Goal: Information Seeking & Learning: Find specific fact

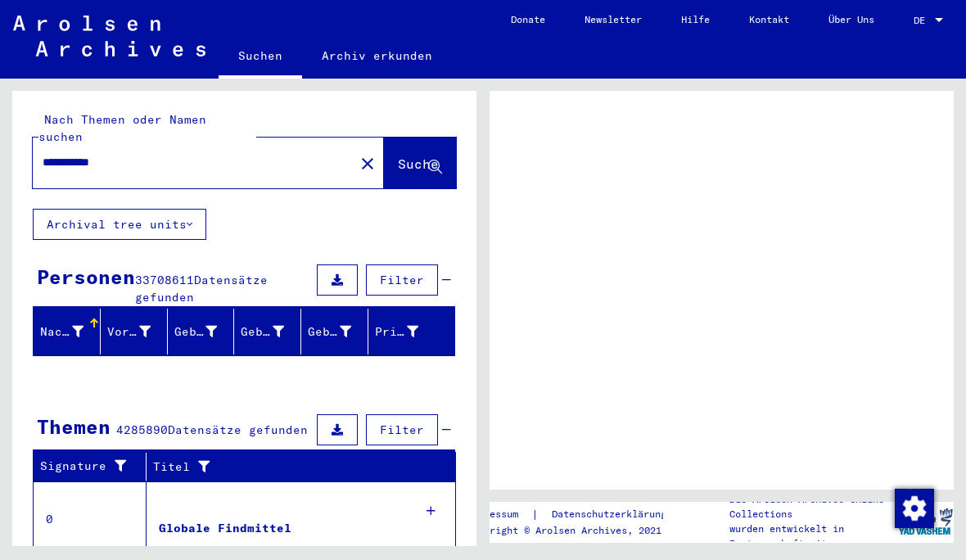
scroll to position [-52, 0]
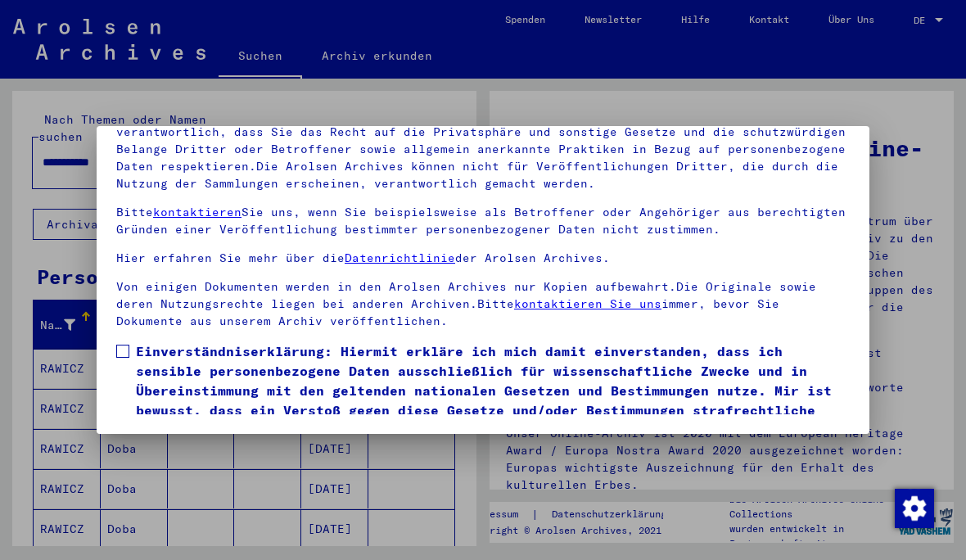
scroll to position [172, 0]
click at [124, 345] on span at bounding box center [122, 351] width 13 height 13
click at [191, 448] on button "Ich stimme zu" at bounding box center [178, 463] width 124 height 31
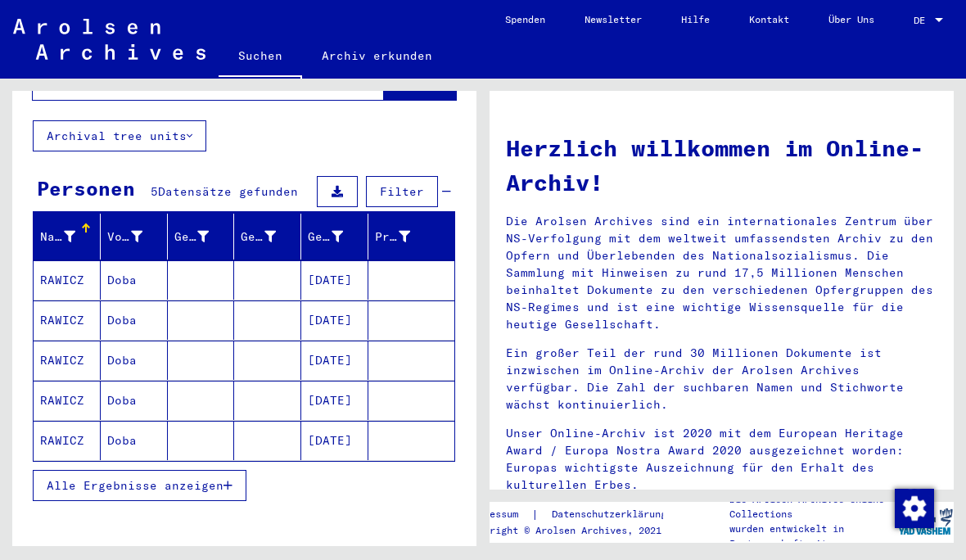
scroll to position [88, 0]
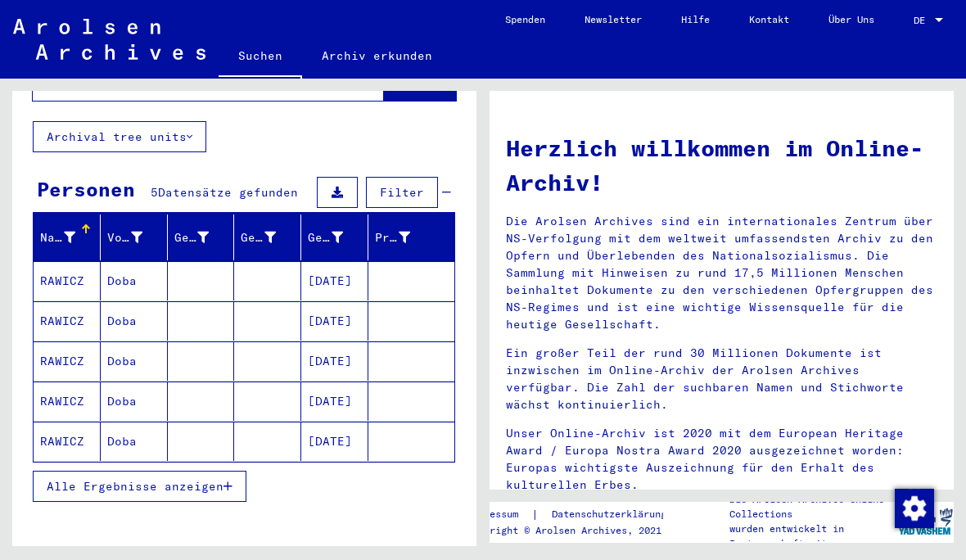
click at [228, 480] on icon "button" at bounding box center [227, 485] width 9 height 11
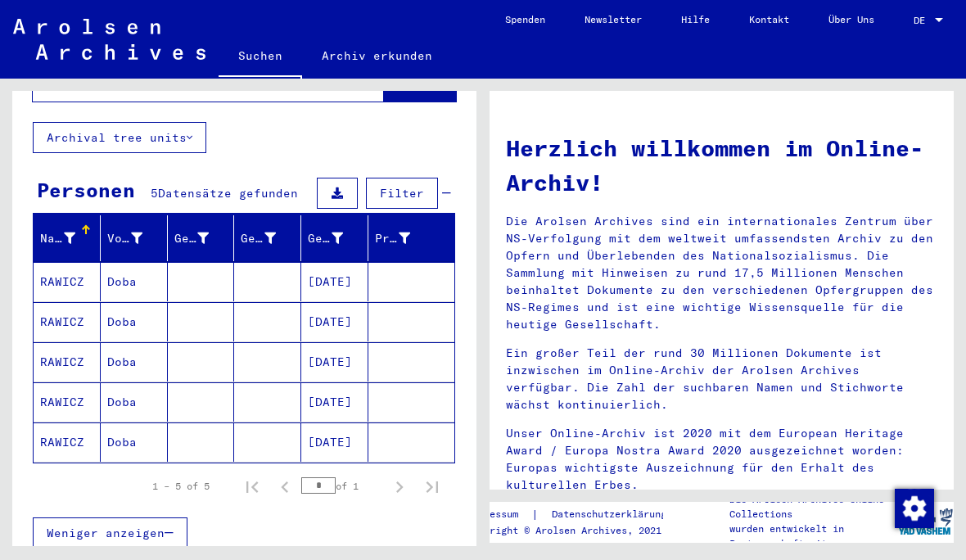
scroll to position [86, 0]
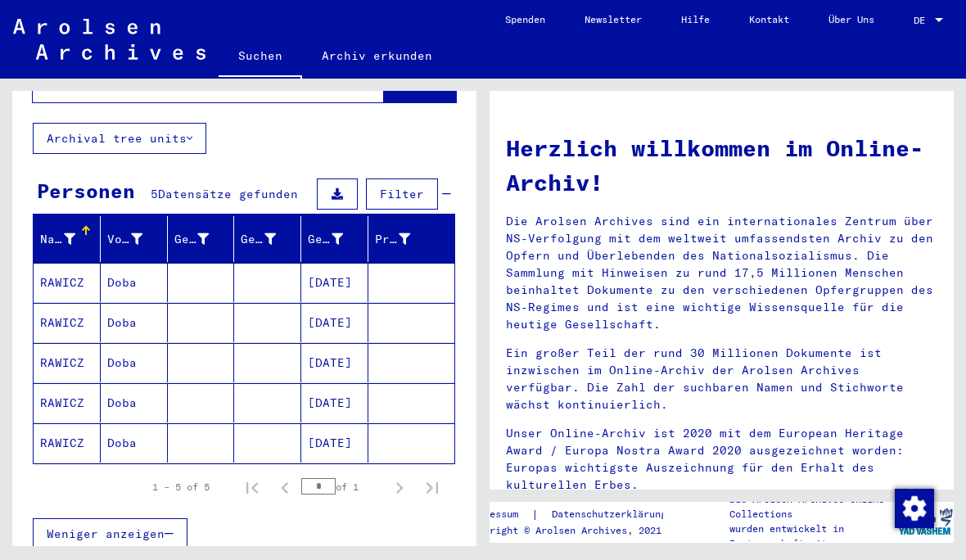
click at [331, 265] on mat-cell "[DATE]" at bounding box center [334, 282] width 67 height 39
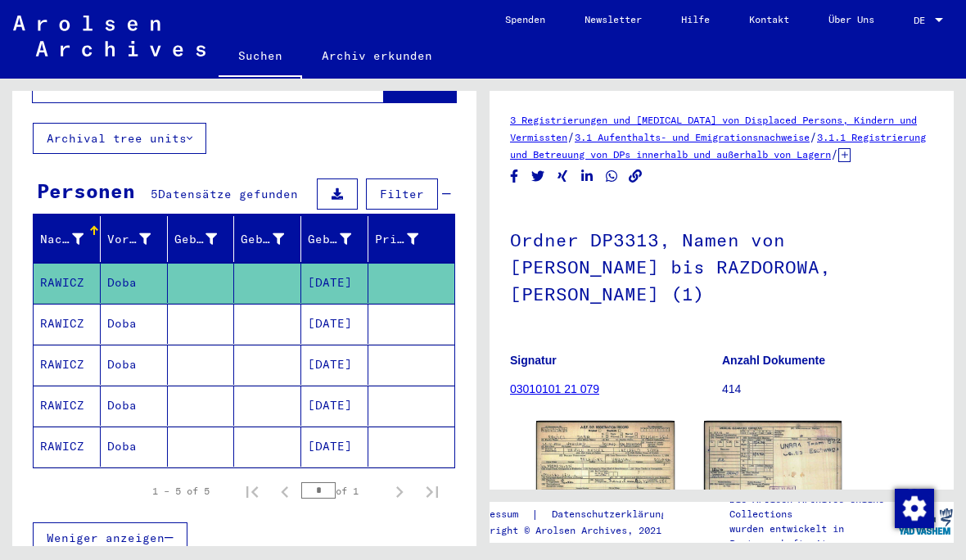
click at [808, 444] on img at bounding box center [773, 465] width 138 height 88
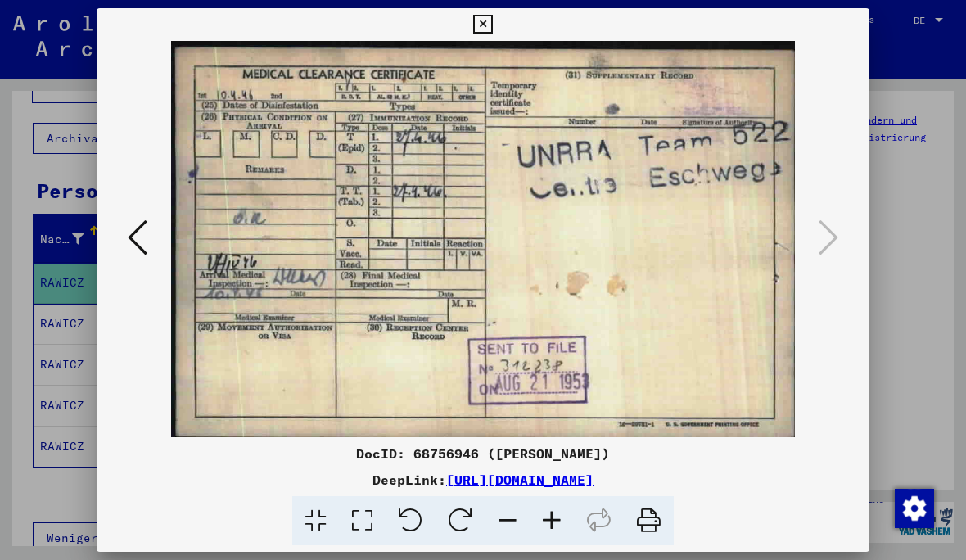
click at [497, 34] on button at bounding box center [482, 24] width 29 height 33
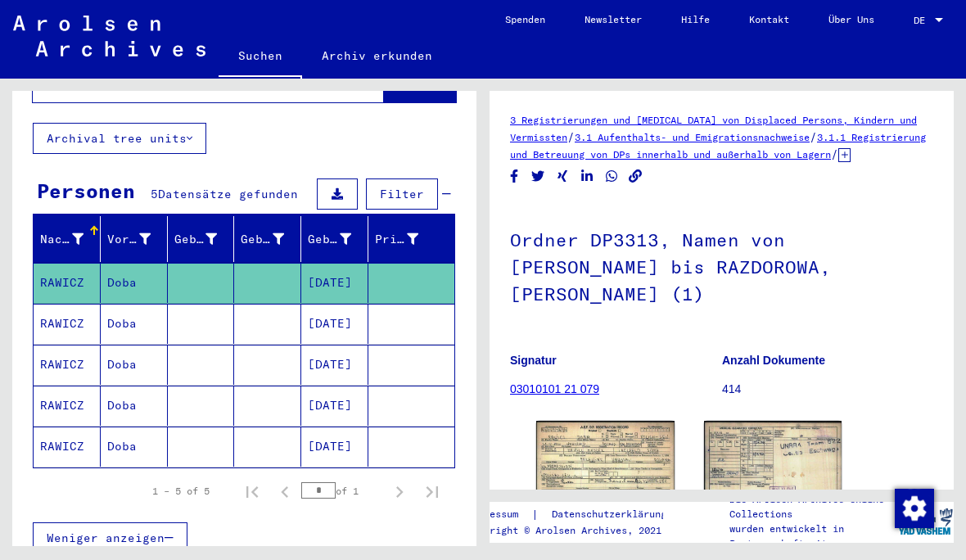
click at [350, 304] on mat-cell "[DATE]" at bounding box center [334, 324] width 67 height 40
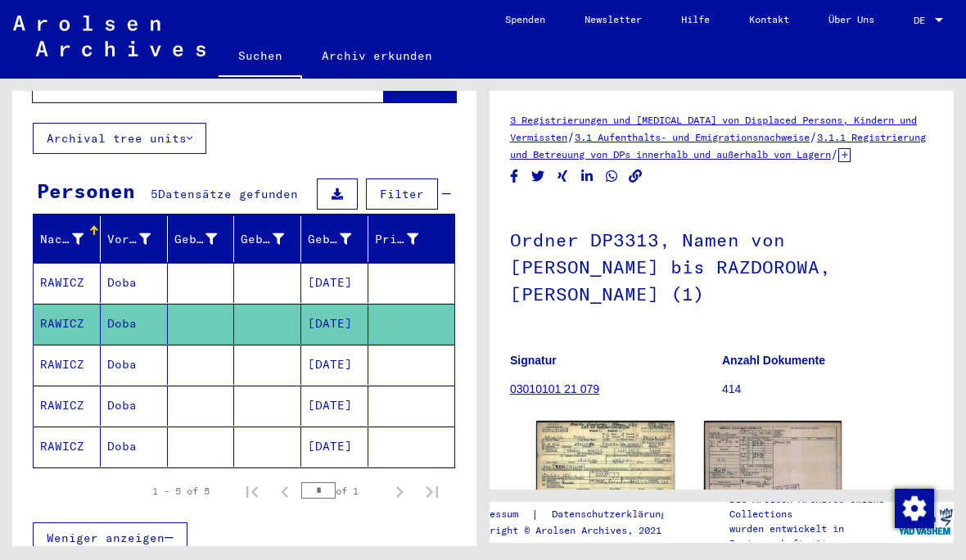
click at [634, 426] on img at bounding box center [605, 465] width 138 height 88
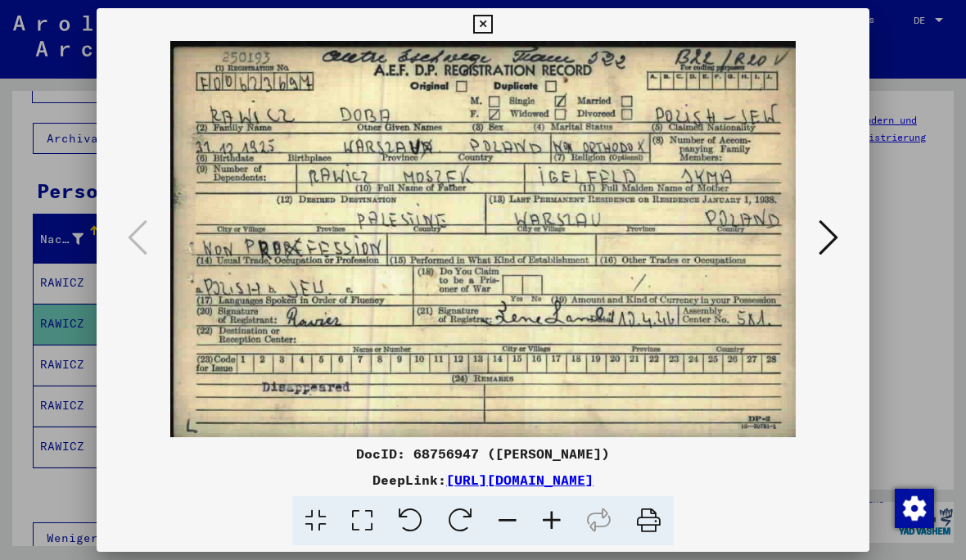
click at [492, 31] on icon at bounding box center [482, 25] width 19 height 20
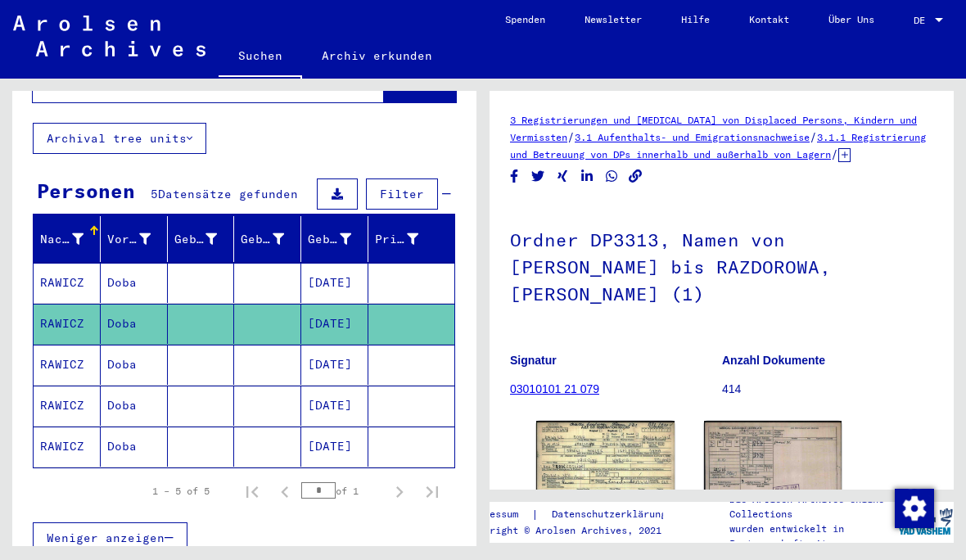
click at [362, 345] on mat-cell "[DATE]" at bounding box center [334, 365] width 67 height 40
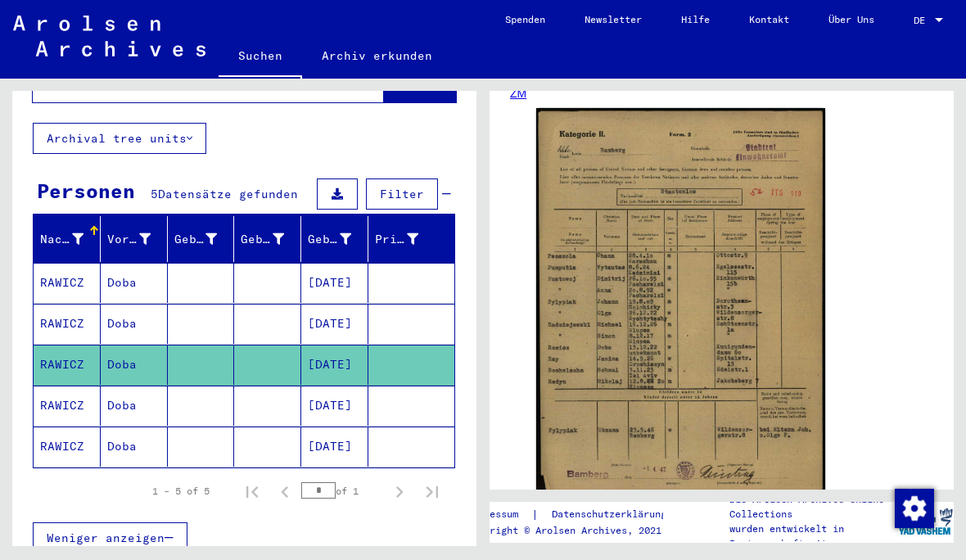
scroll to position [336, 0]
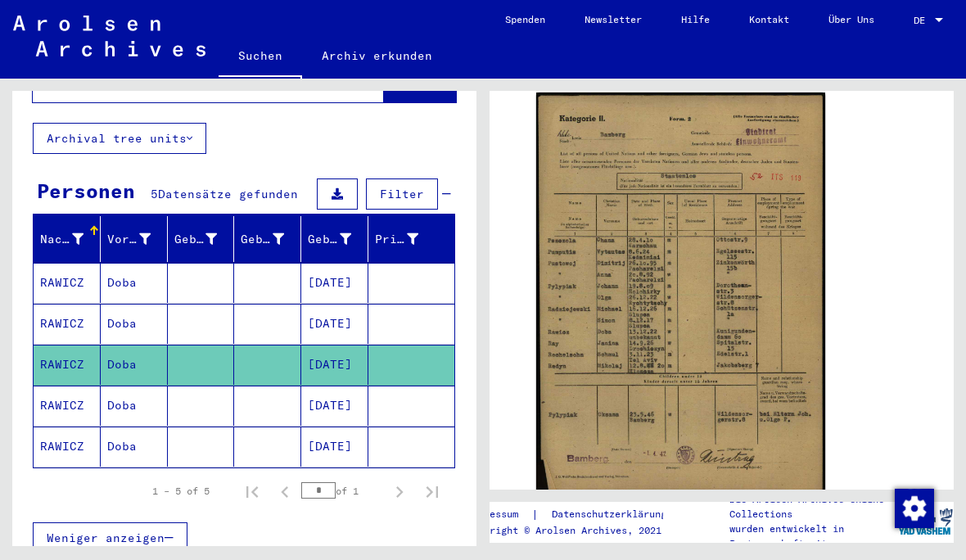
click at [693, 304] on img at bounding box center [680, 293] width 289 height 403
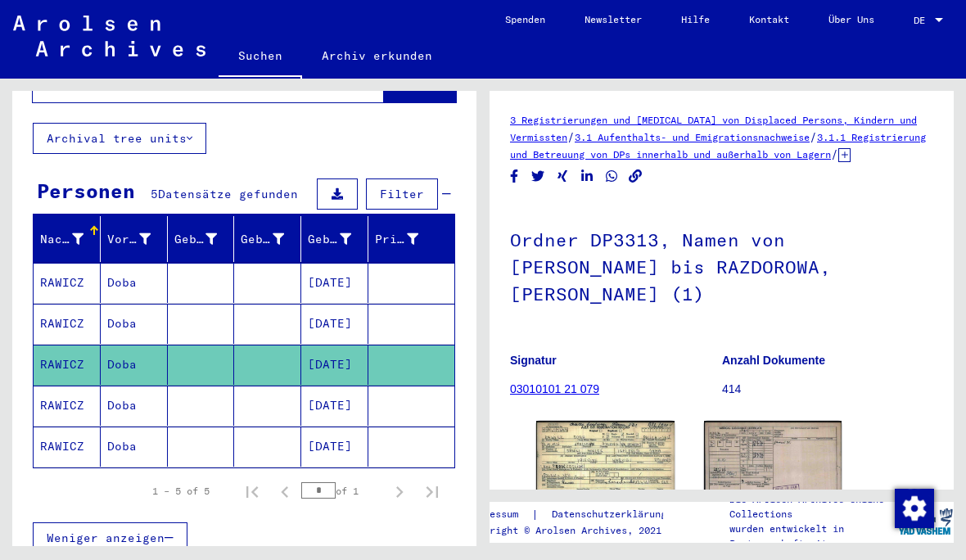
click at [348, 385] on mat-cell "[DATE]" at bounding box center [334, 405] width 67 height 40
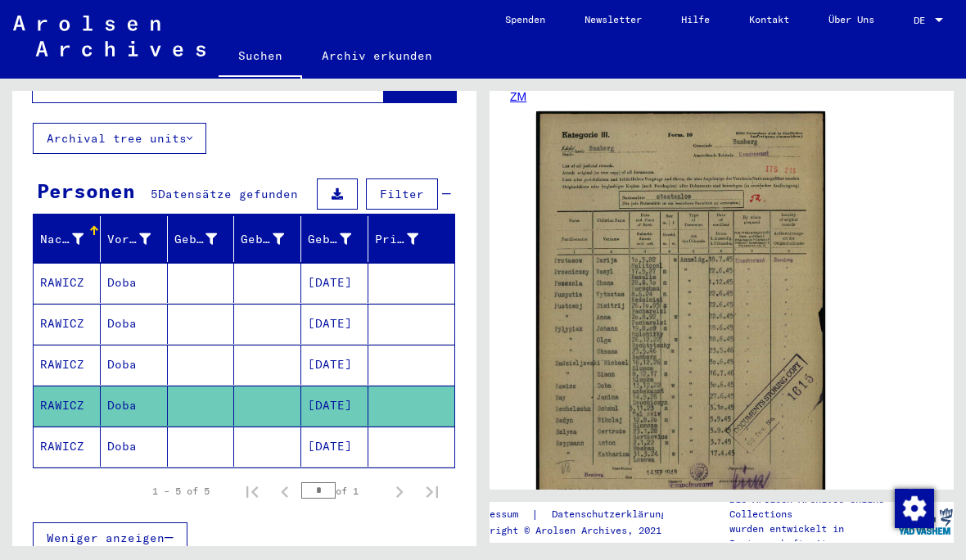
scroll to position [329, 0]
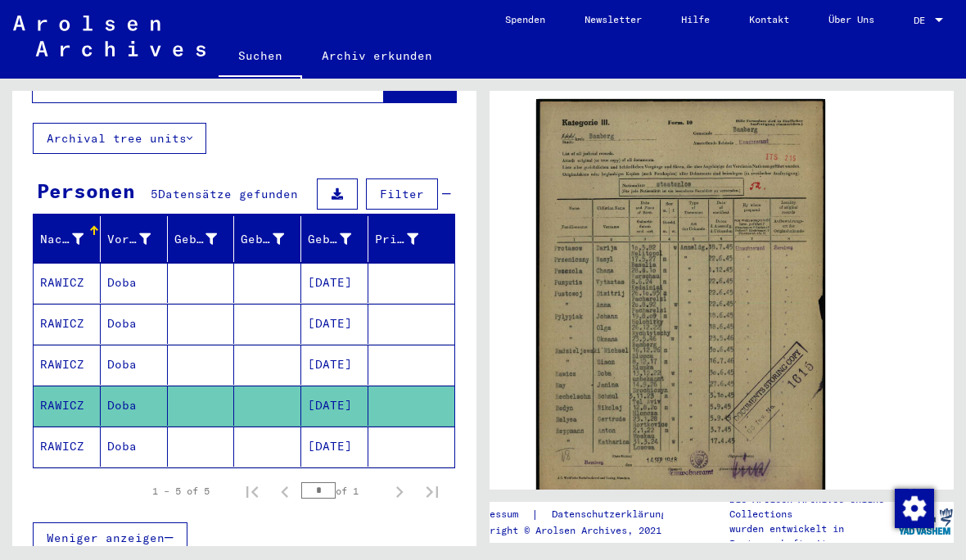
click at [729, 337] on img at bounding box center [680, 301] width 289 height 405
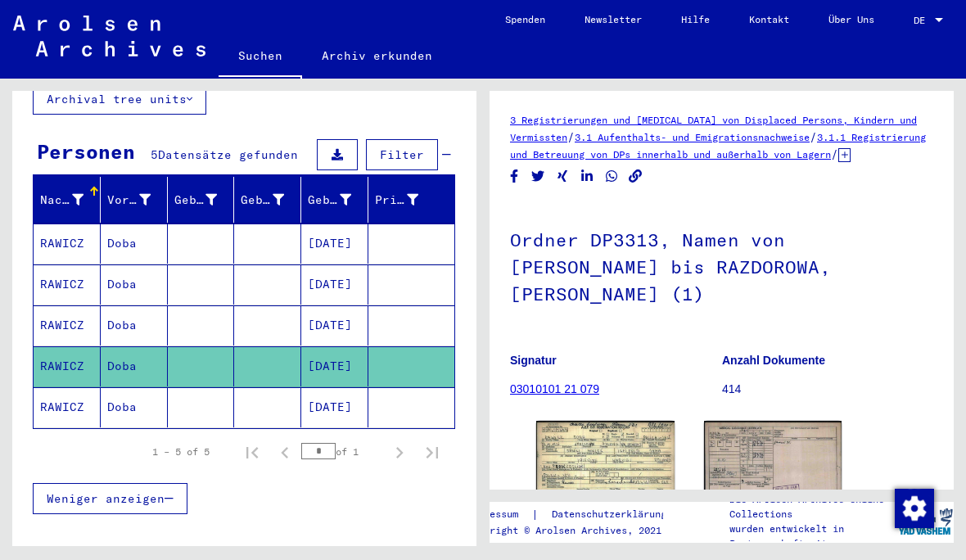
scroll to position [124, 0]
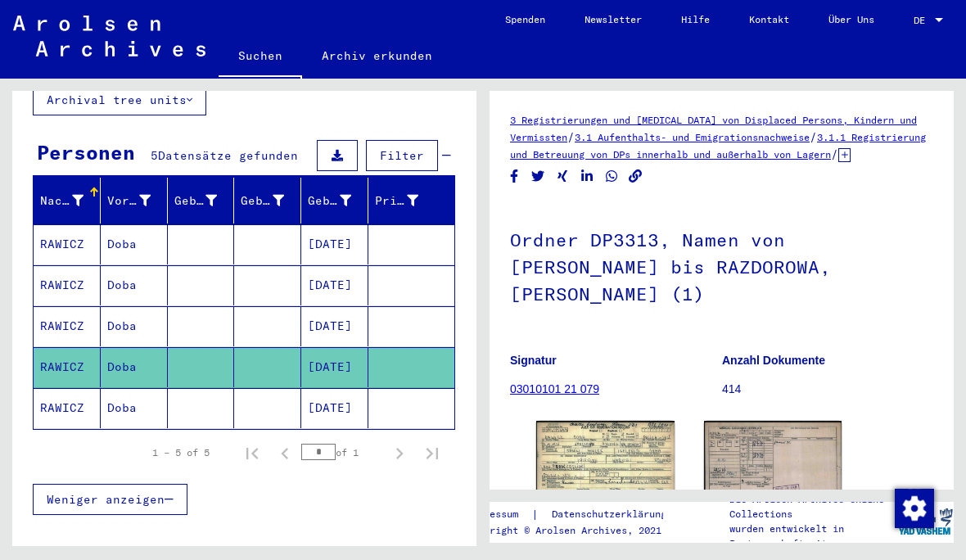
click at [338, 393] on mat-cell "[DATE]" at bounding box center [334, 408] width 67 height 40
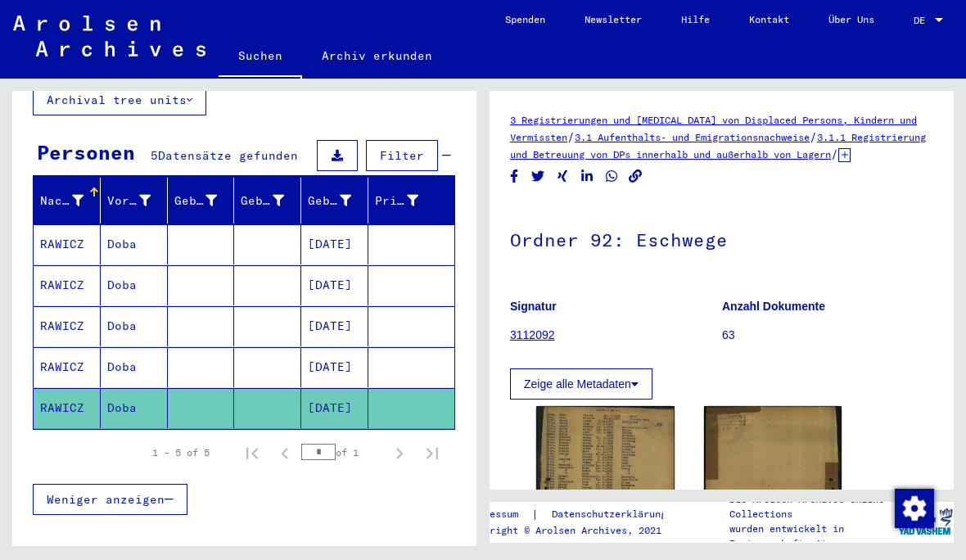
click at [625, 476] on img at bounding box center [605, 507] width 138 height 203
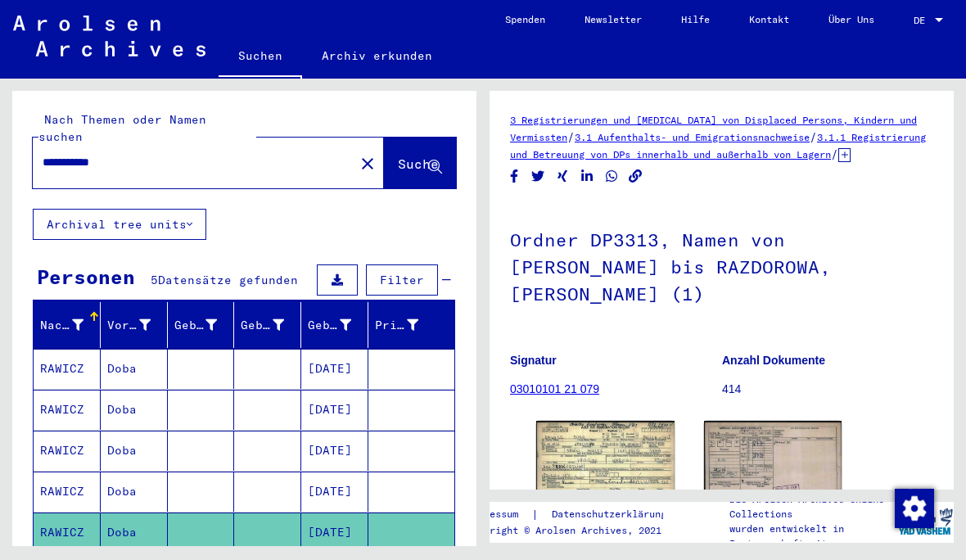
click at [134, 154] on input "**********" at bounding box center [194, 162] width 302 height 17
type input "**********"
click at [425, 137] on button "Suche" at bounding box center [420, 162] width 72 height 51
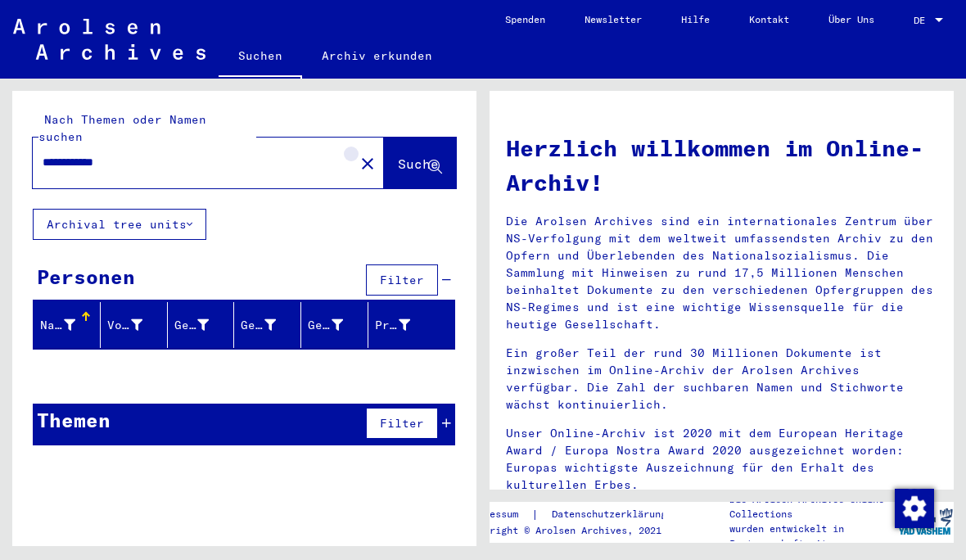
click at [358, 154] on mat-icon "close" at bounding box center [368, 164] width 20 height 20
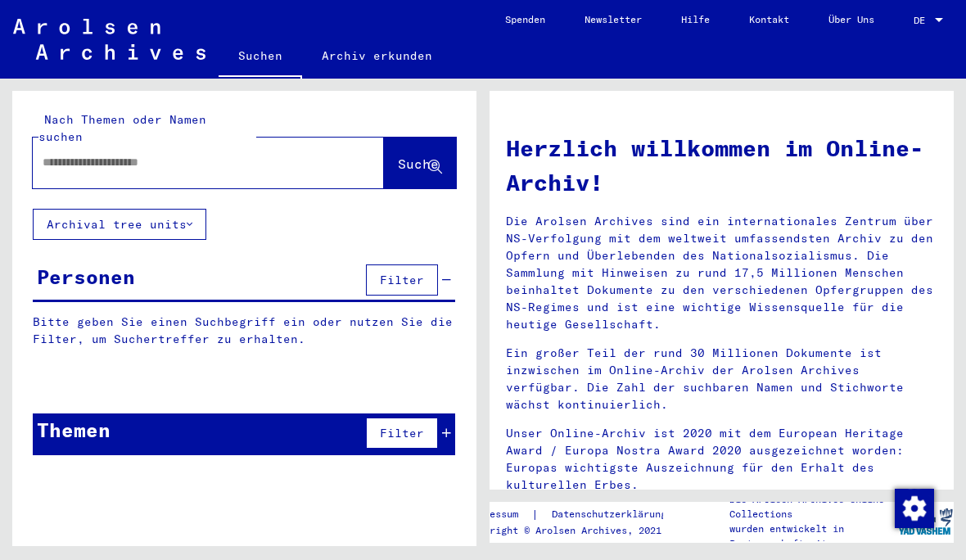
click at [250, 154] on input "text" at bounding box center [189, 162] width 292 height 17
click at [220, 154] on input "*****" at bounding box center [189, 162] width 292 height 17
click at [402, 155] on span "Suche" at bounding box center [418, 163] width 41 height 16
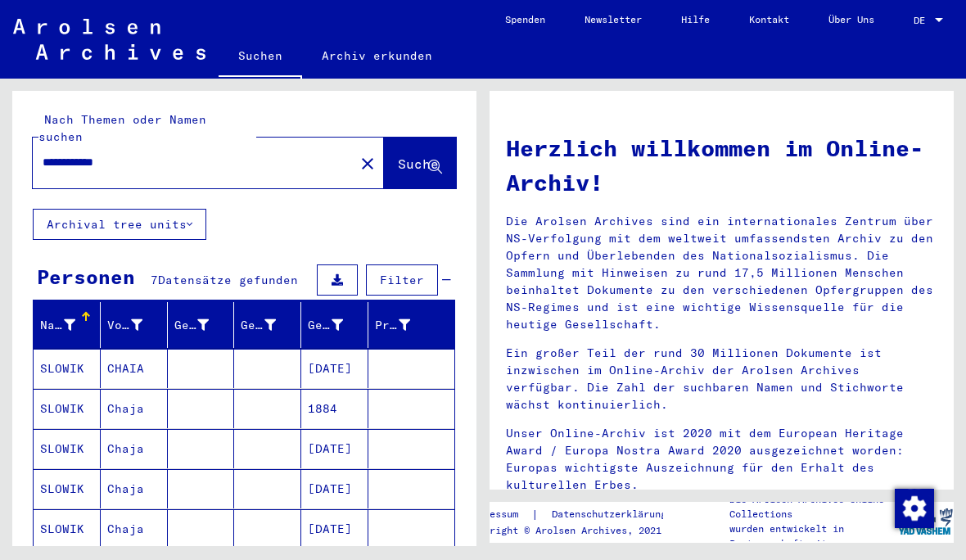
click at [324, 349] on mat-cell "[DATE]" at bounding box center [334, 368] width 67 height 39
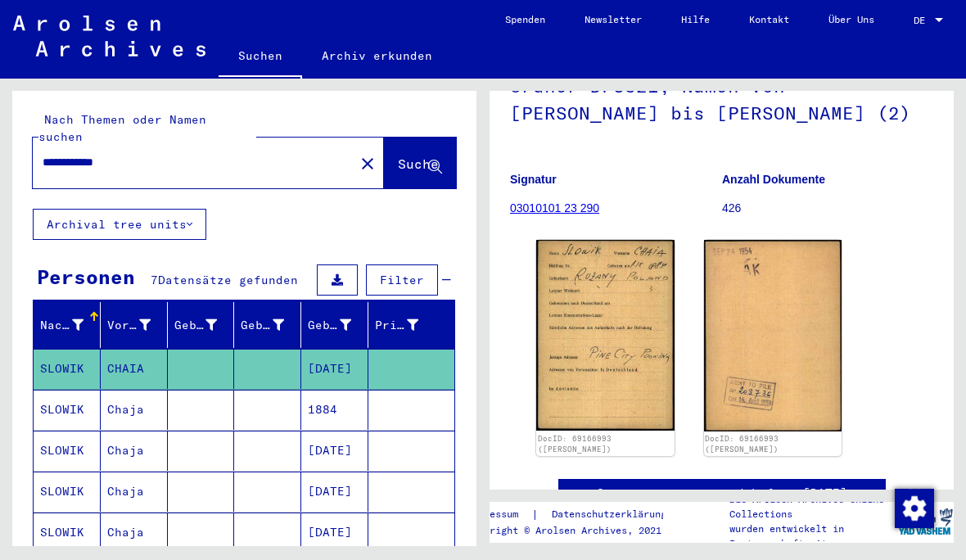
scroll to position [153, 0]
click at [115, 397] on mat-cell "Chaja" at bounding box center [134, 410] width 67 height 40
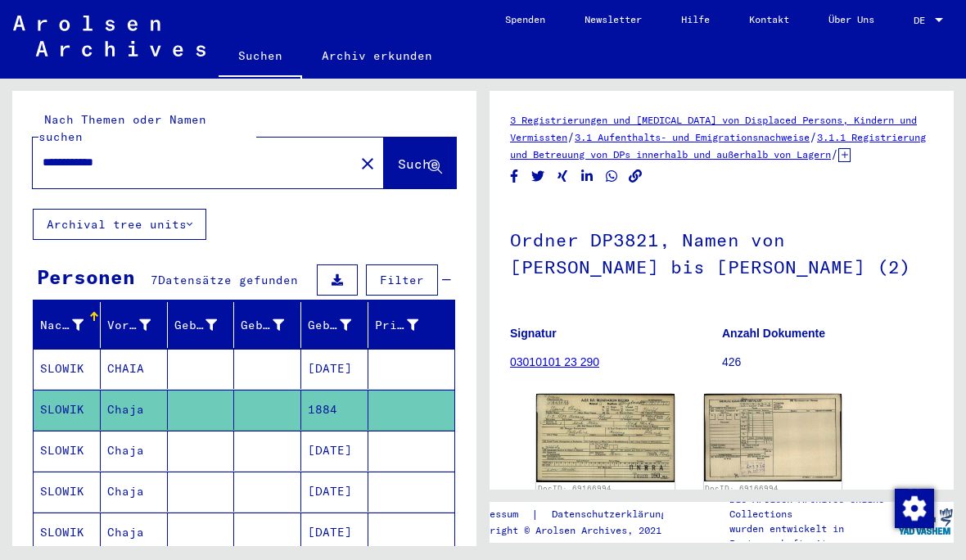
click at [631, 444] on img at bounding box center [605, 438] width 138 height 88
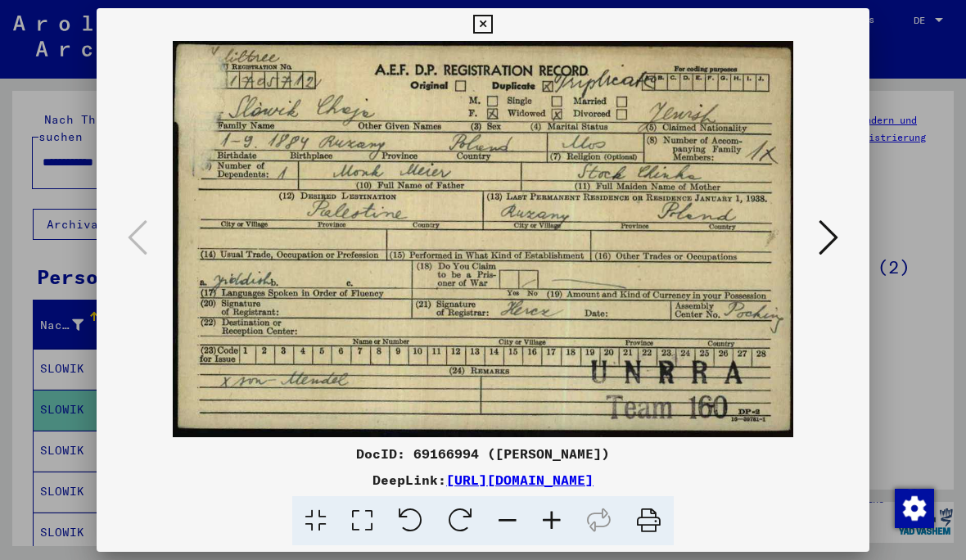
click at [815, 250] on button at bounding box center [827, 238] width 29 height 47
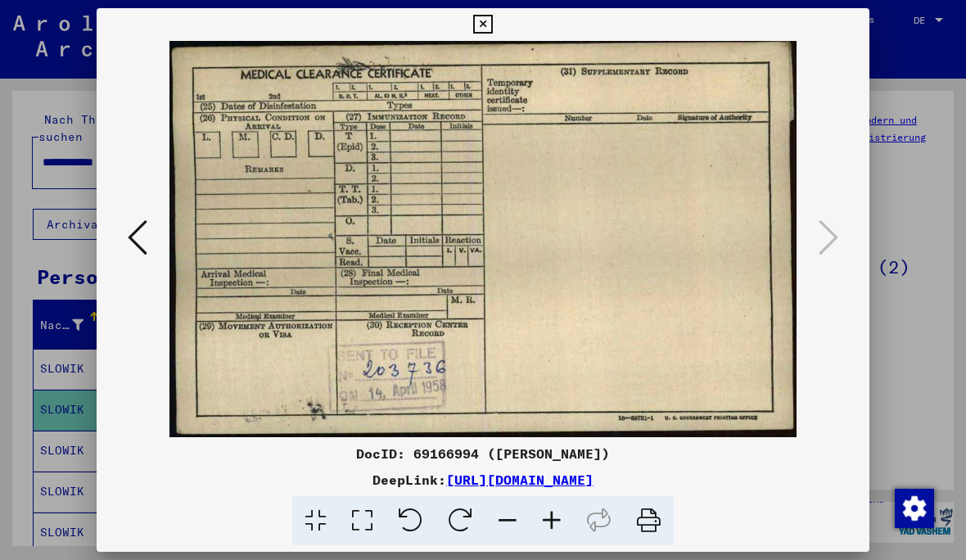
click at [141, 256] on icon at bounding box center [138, 237] width 20 height 39
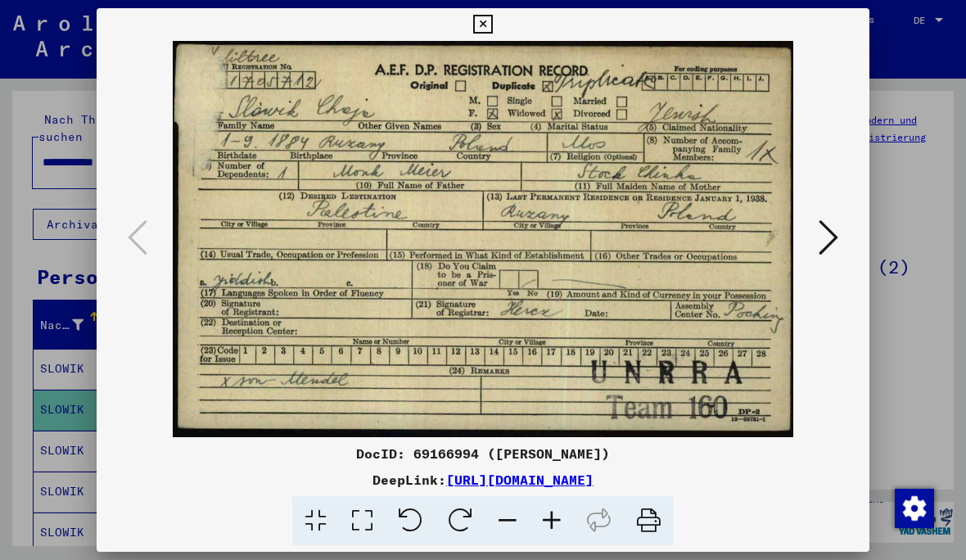
click at [492, 28] on icon at bounding box center [482, 25] width 19 height 20
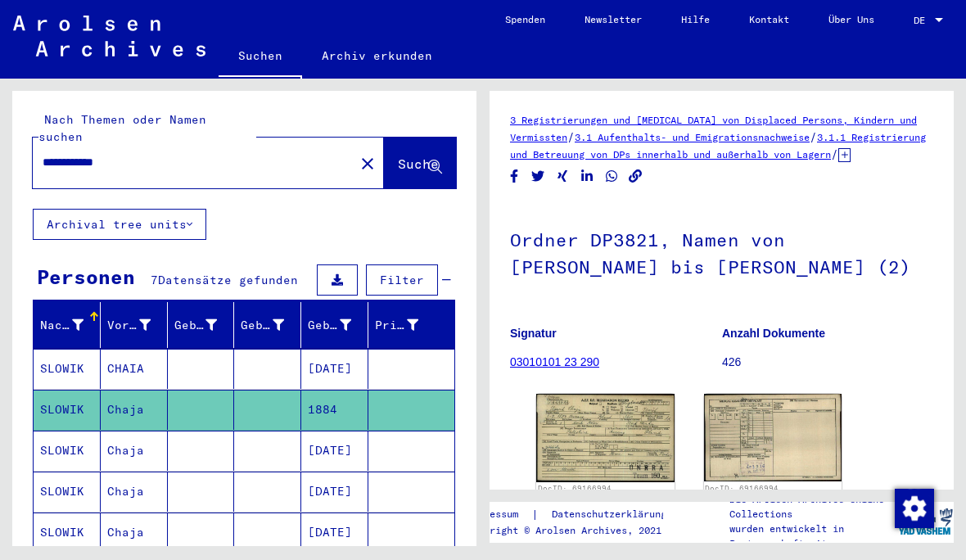
click at [342, 439] on mat-cell "[DATE]" at bounding box center [334, 450] width 67 height 40
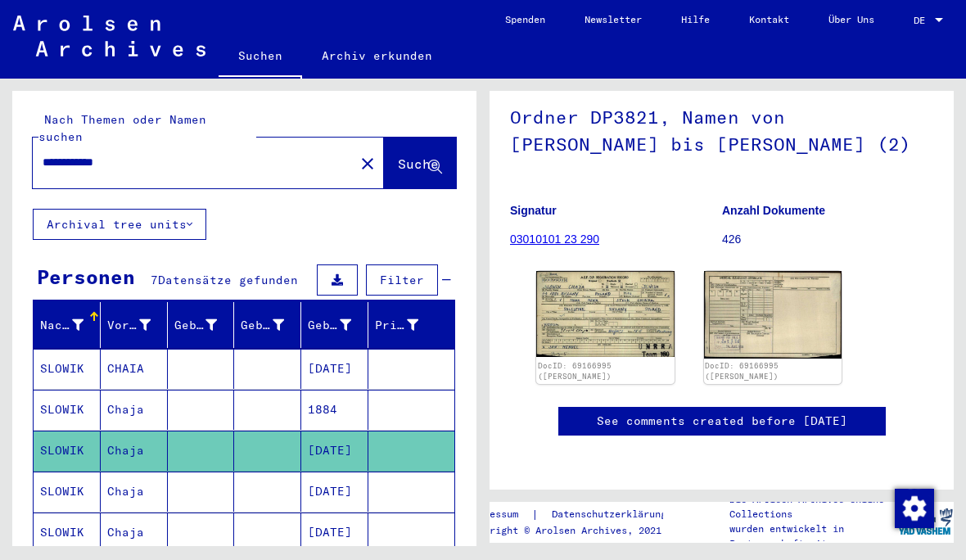
scroll to position [136, 0]
click at [618, 309] on img at bounding box center [605, 314] width 138 height 86
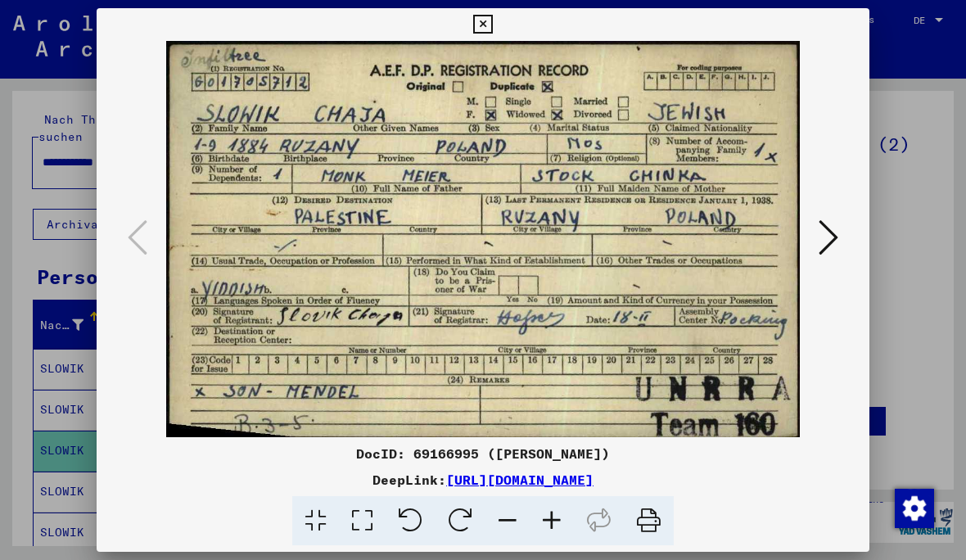
click at [825, 234] on icon at bounding box center [828, 237] width 20 height 39
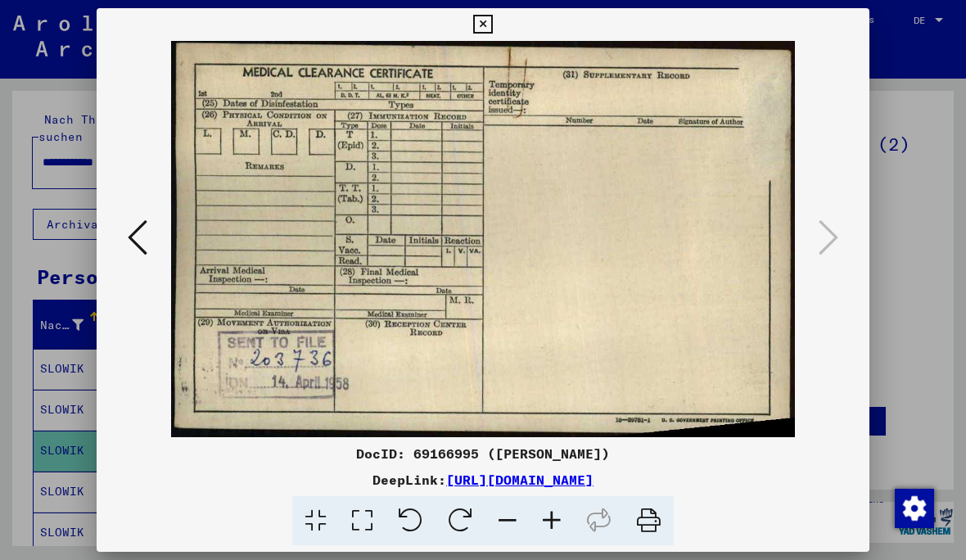
click at [497, 37] on button at bounding box center [482, 24] width 29 height 33
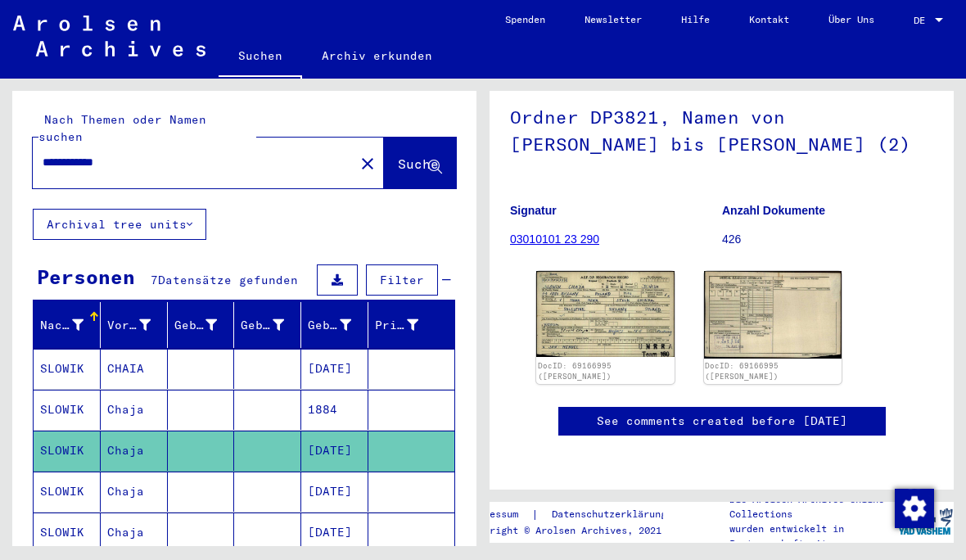
click at [307, 471] on mat-cell "[DATE]" at bounding box center [334, 491] width 67 height 40
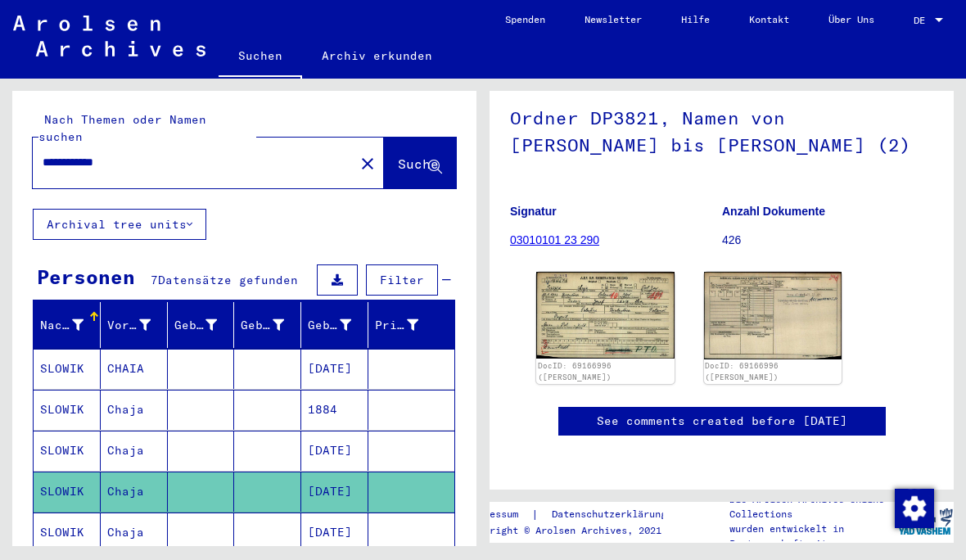
scroll to position [177, 0]
click at [614, 272] on img at bounding box center [605, 315] width 138 height 87
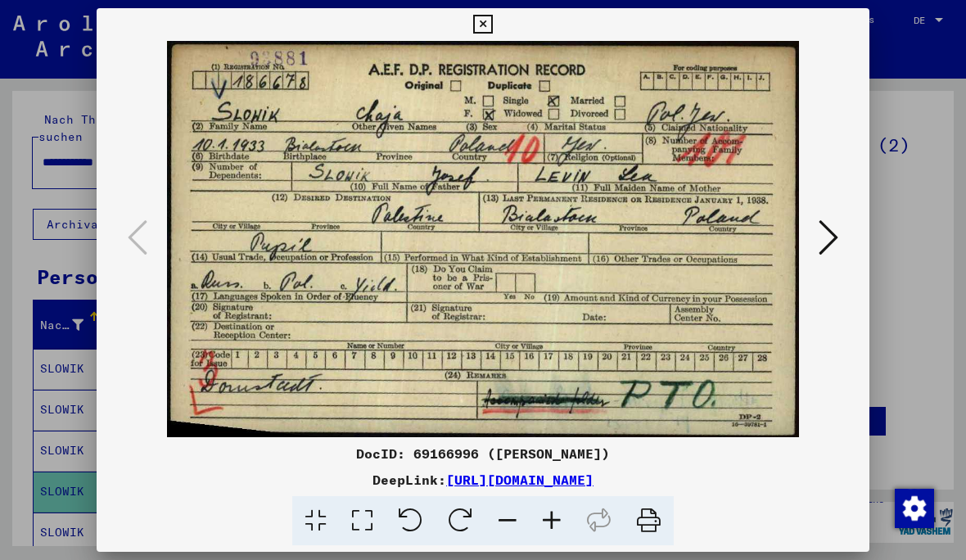
click at [830, 239] on icon at bounding box center [828, 237] width 20 height 39
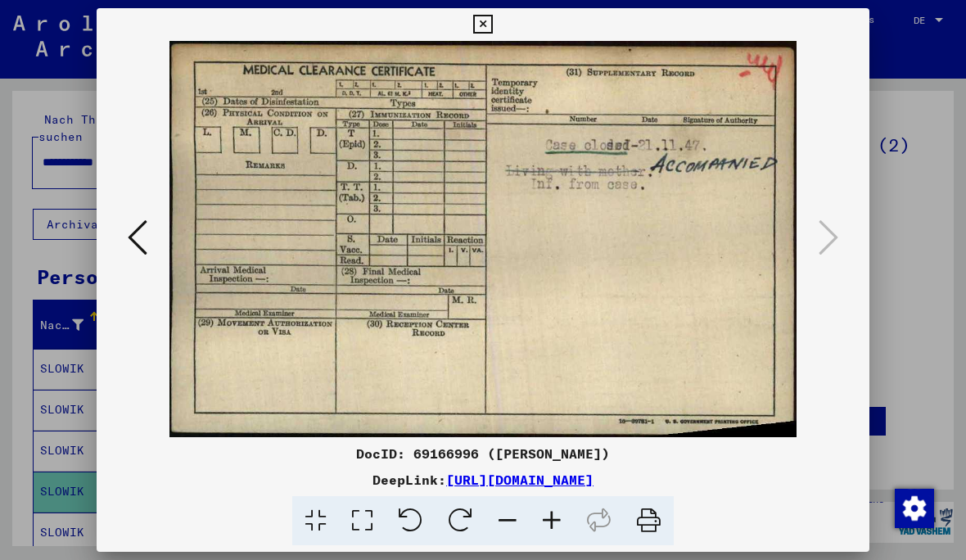
click at [128, 238] on icon at bounding box center [138, 237] width 20 height 39
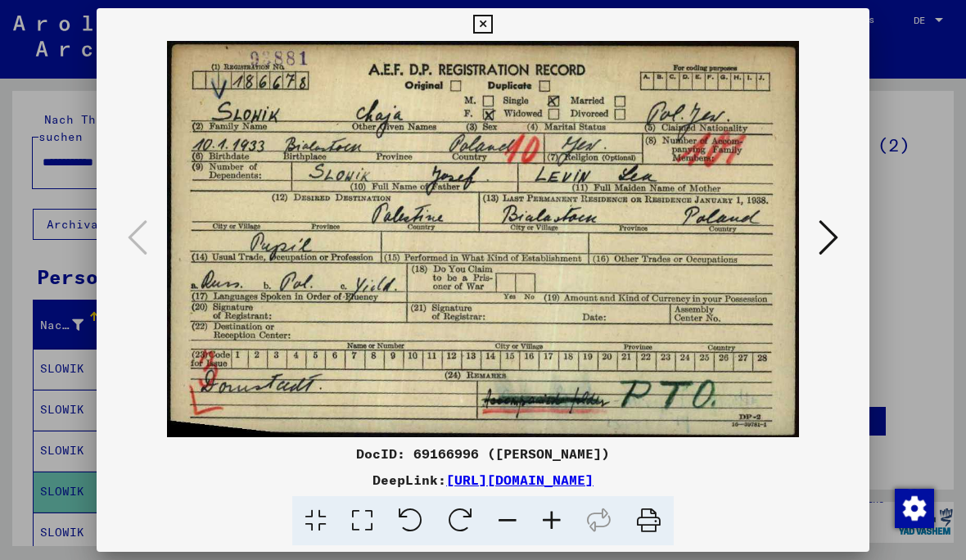
click at [492, 27] on icon at bounding box center [482, 25] width 19 height 20
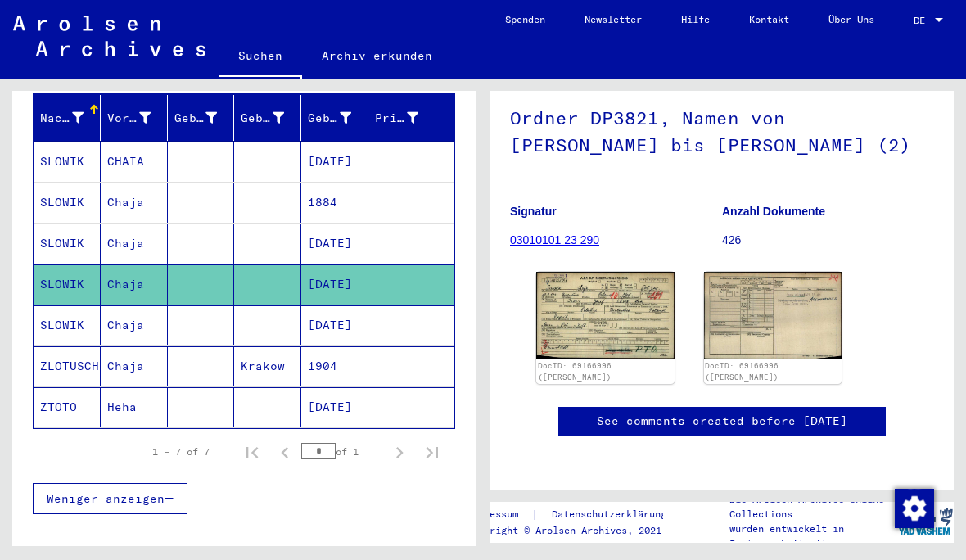
scroll to position [206, 0]
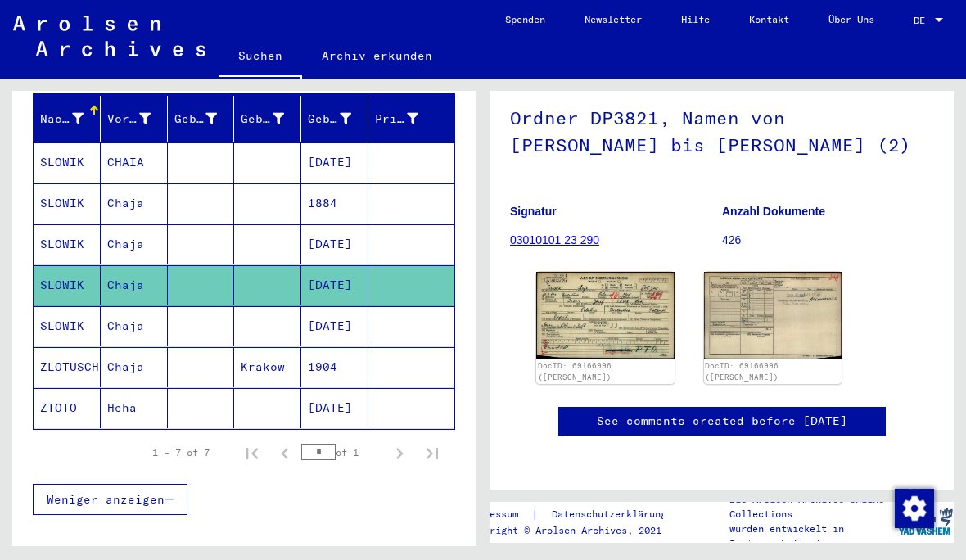
click at [352, 311] on mat-cell "[DATE]" at bounding box center [334, 326] width 67 height 40
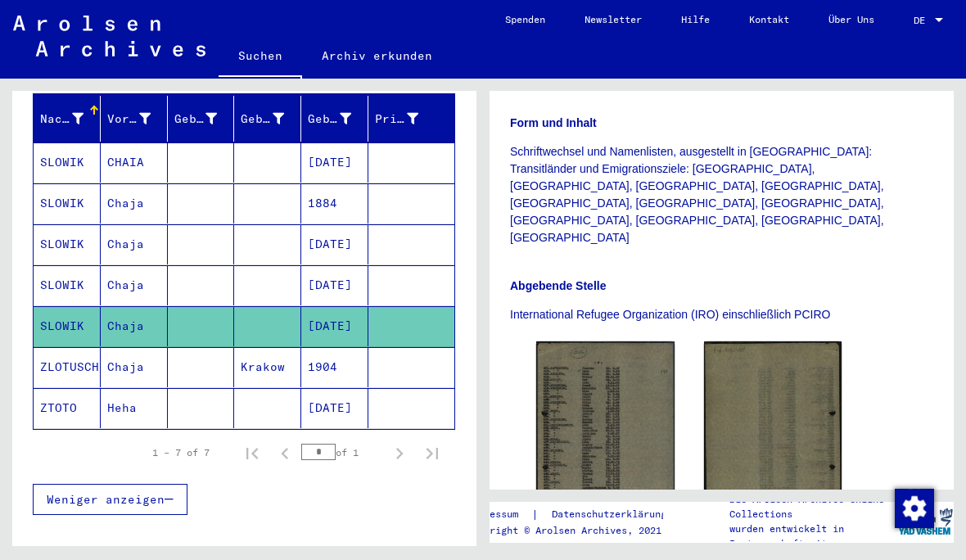
scroll to position [597, 0]
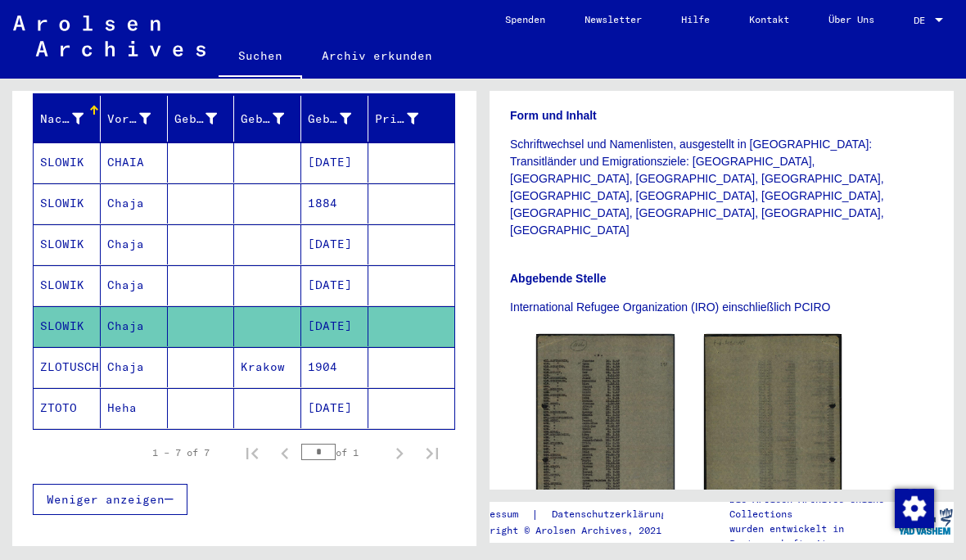
click at [610, 334] on img at bounding box center [605, 424] width 138 height 180
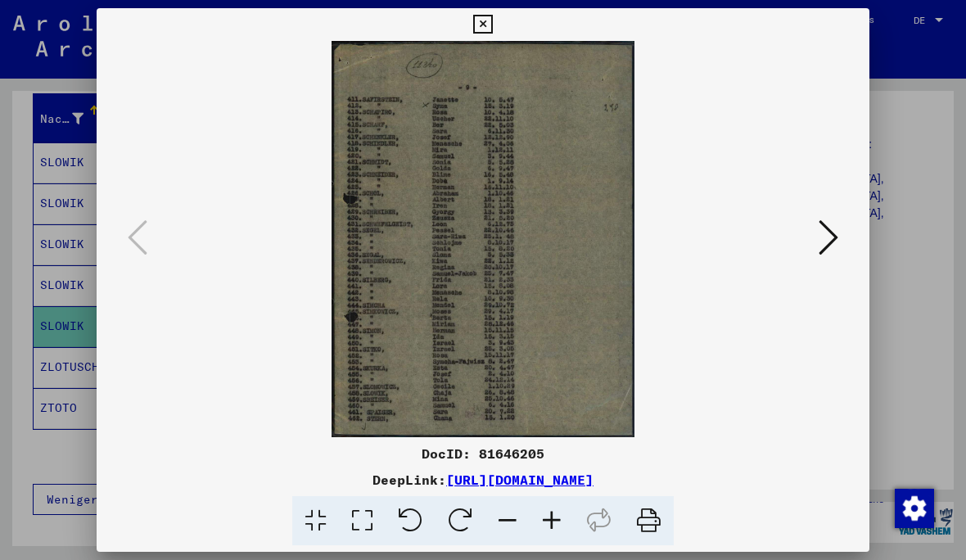
click at [492, 27] on icon at bounding box center [482, 25] width 19 height 20
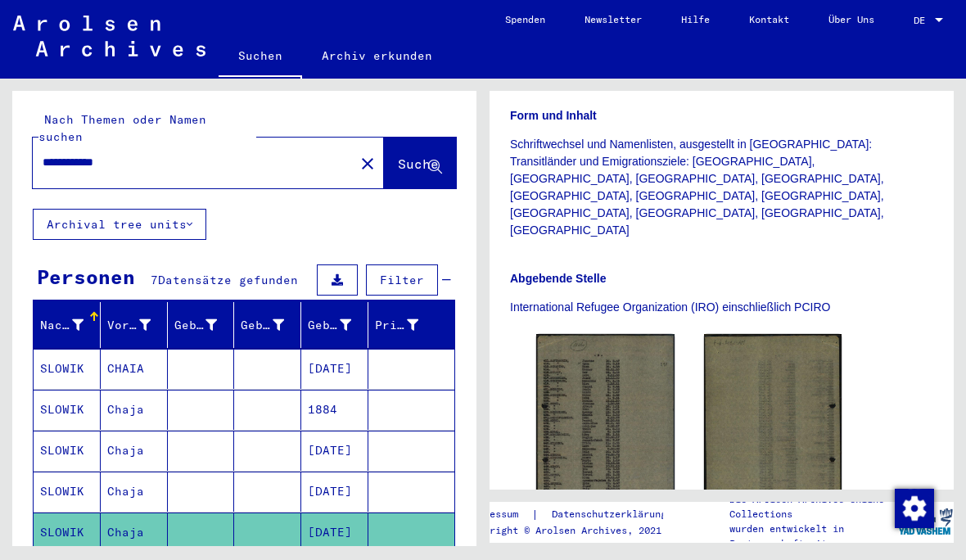
scroll to position [0, 0]
click at [216, 154] on input "**********" at bounding box center [194, 162] width 302 height 17
type input "**********"
click at [398, 155] on span "Suche" at bounding box center [418, 163] width 41 height 16
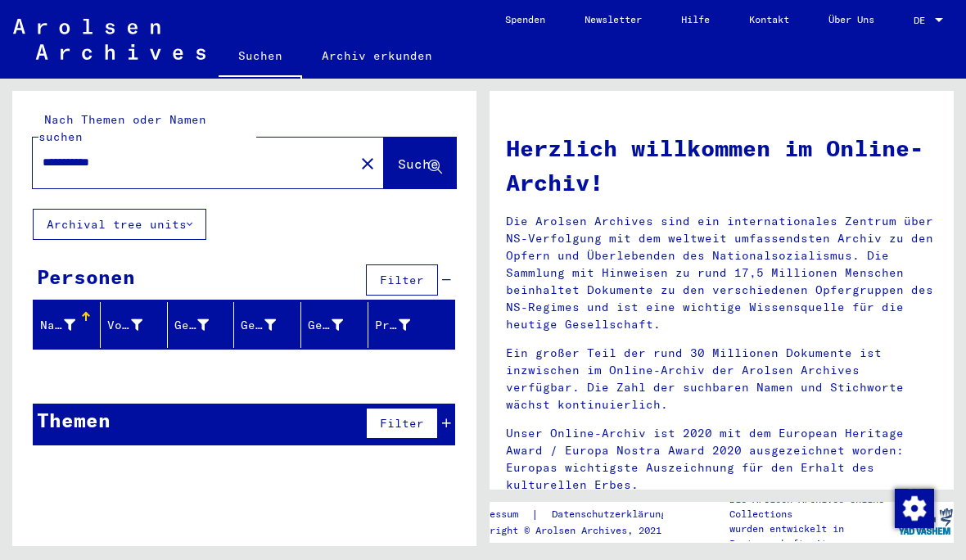
click at [358, 154] on mat-icon "close" at bounding box center [368, 164] width 20 height 20
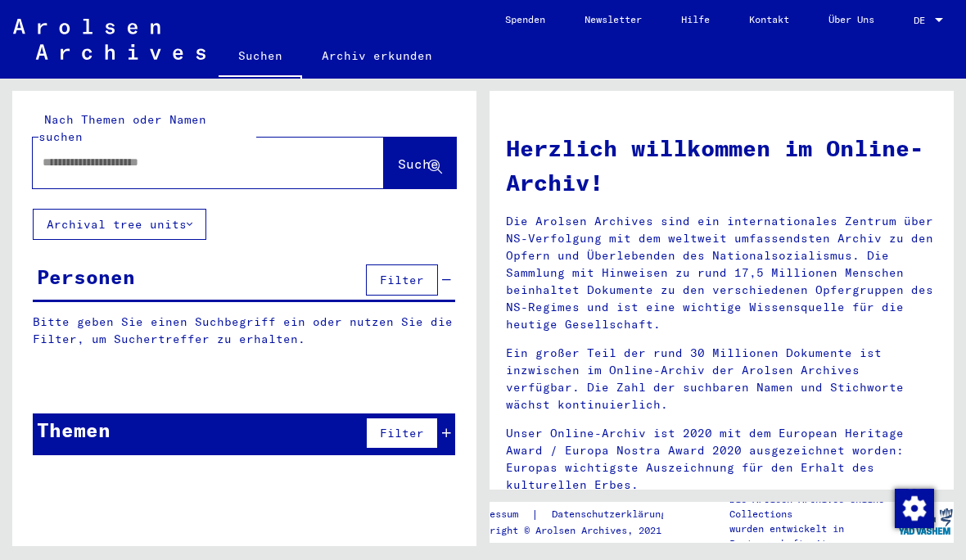
click at [220, 154] on input "text" at bounding box center [189, 162] width 292 height 17
click at [398, 155] on span "Suche" at bounding box center [418, 163] width 41 height 16
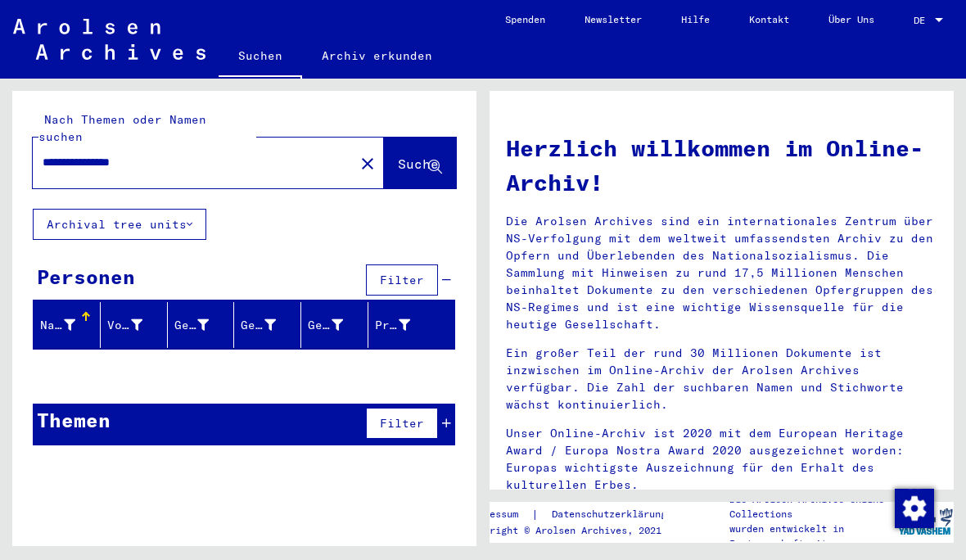
click at [180, 154] on input "**********" at bounding box center [189, 162] width 292 height 17
type input "**********"
click at [408, 155] on span "Suche" at bounding box center [418, 163] width 41 height 16
